Goal: Contribute content

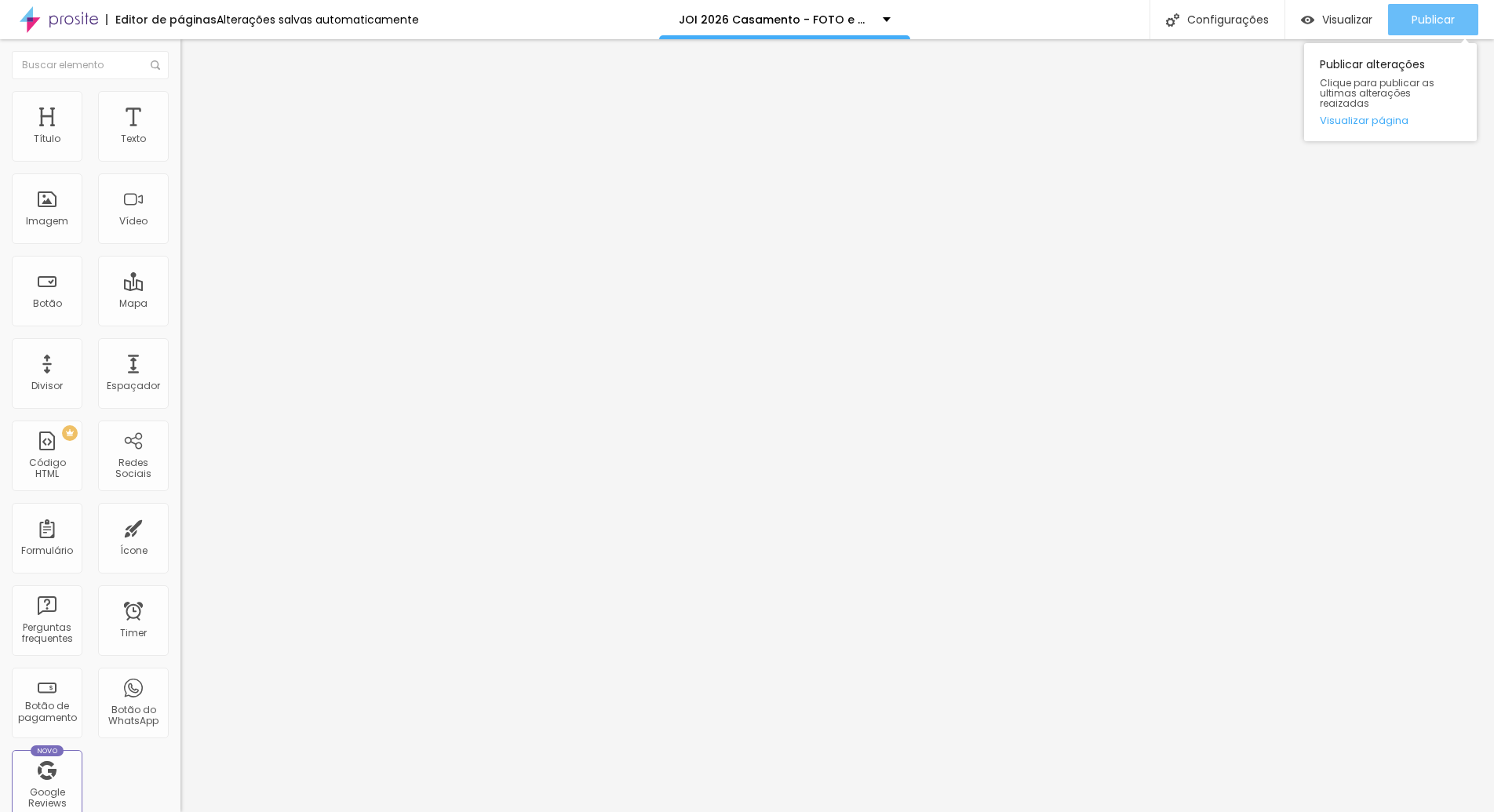
click at [1428, 18] on span "Publicar" at bounding box center [1433, 19] width 43 height 13
click at [1440, 21] on span "Publicar" at bounding box center [1433, 19] width 43 height 13
click at [1439, 15] on span "Publicar" at bounding box center [1433, 19] width 43 height 13
click at [1418, 22] on span "Publicar" at bounding box center [1433, 19] width 43 height 13
click at [1342, 16] on span "Visualizar" at bounding box center [1347, 19] width 50 height 13
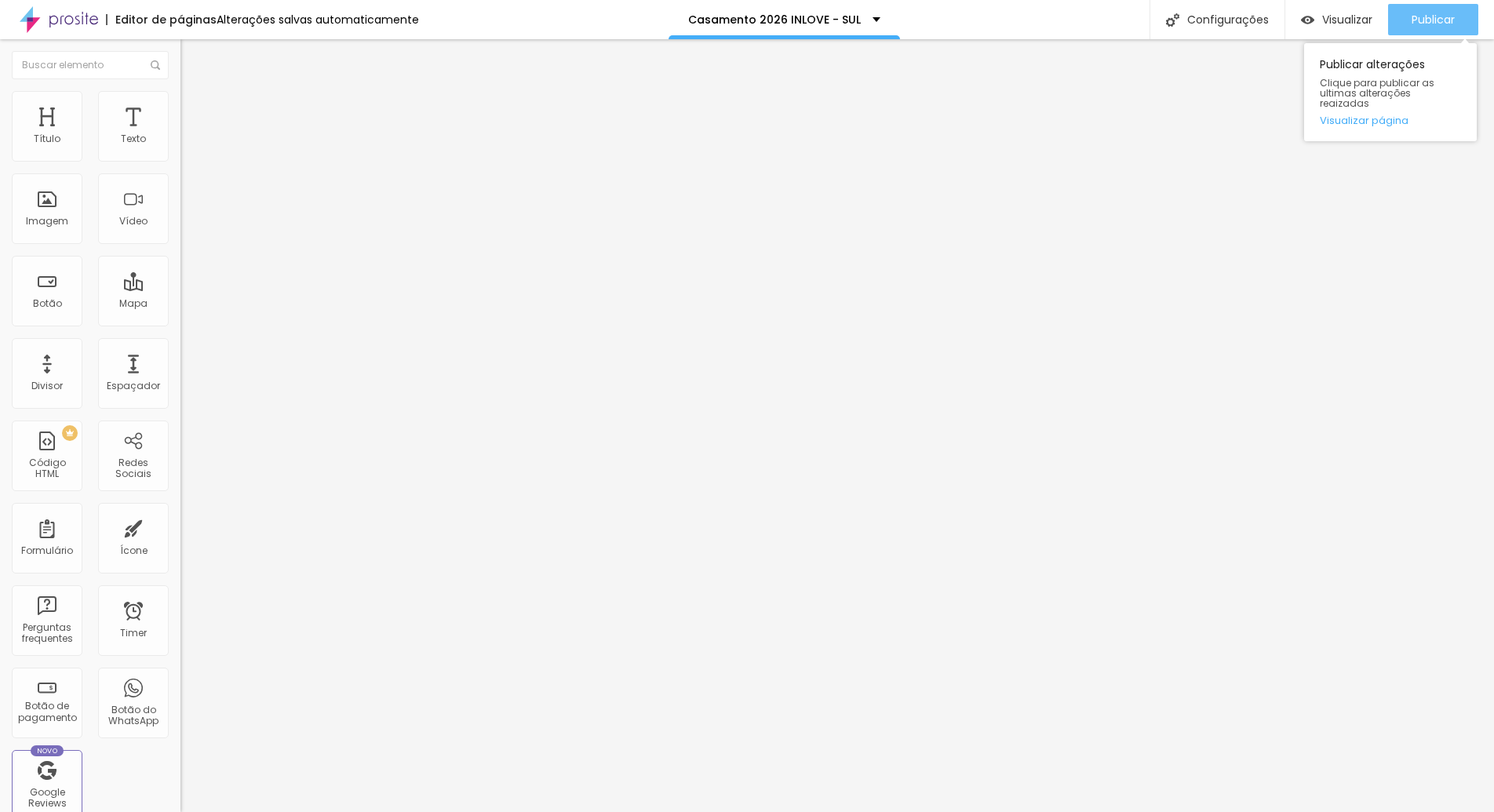
click at [1422, 21] on span "Publicar" at bounding box center [1433, 19] width 43 height 13
click at [1421, 17] on span "Publicar" at bounding box center [1433, 19] width 43 height 13
click at [1424, 18] on span "Publicar" at bounding box center [1433, 19] width 43 height 13
click at [1445, 18] on span "Publicar" at bounding box center [1433, 19] width 43 height 13
click at [1423, 18] on span "Publicar" at bounding box center [1433, 19] width 43 height 13
